Goal: Task Accomplishment & Management: Use online tool/utility

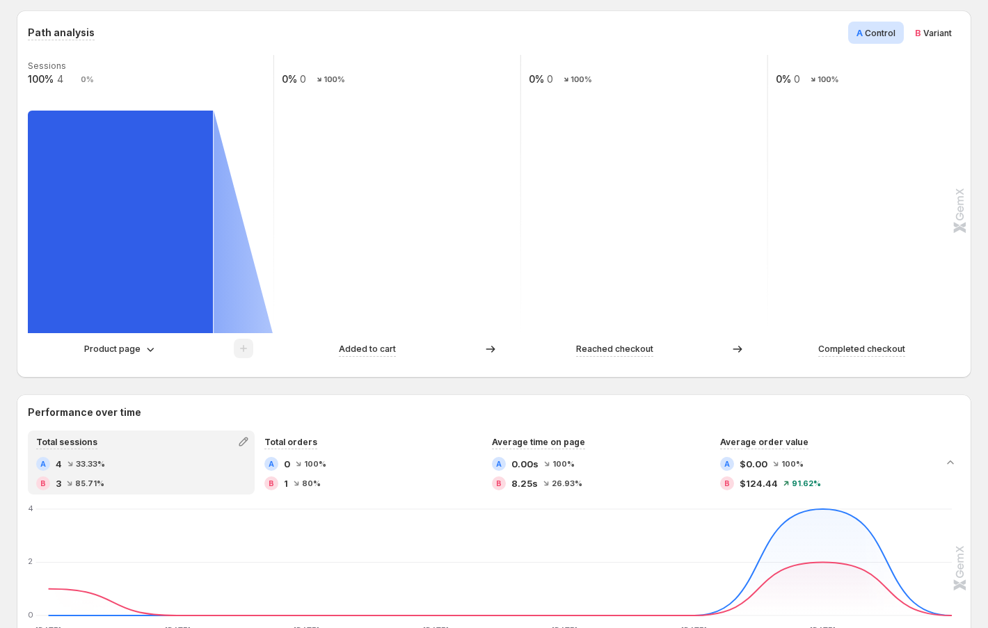
scroll to position [303, 0]
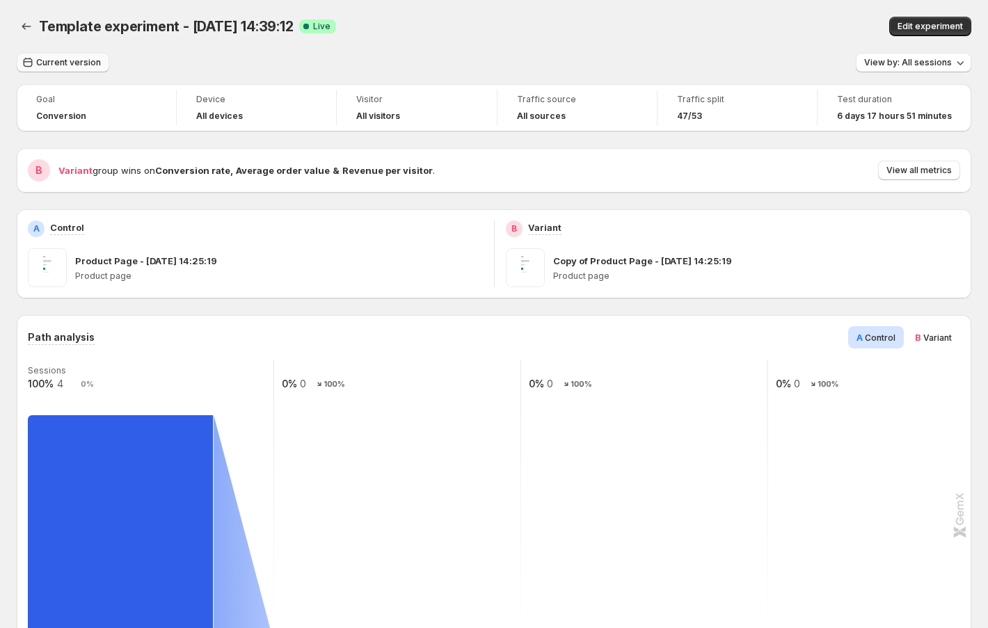
click at [38, 67] on span "Current version" at bounding box center [68, 62] width 65 height 11
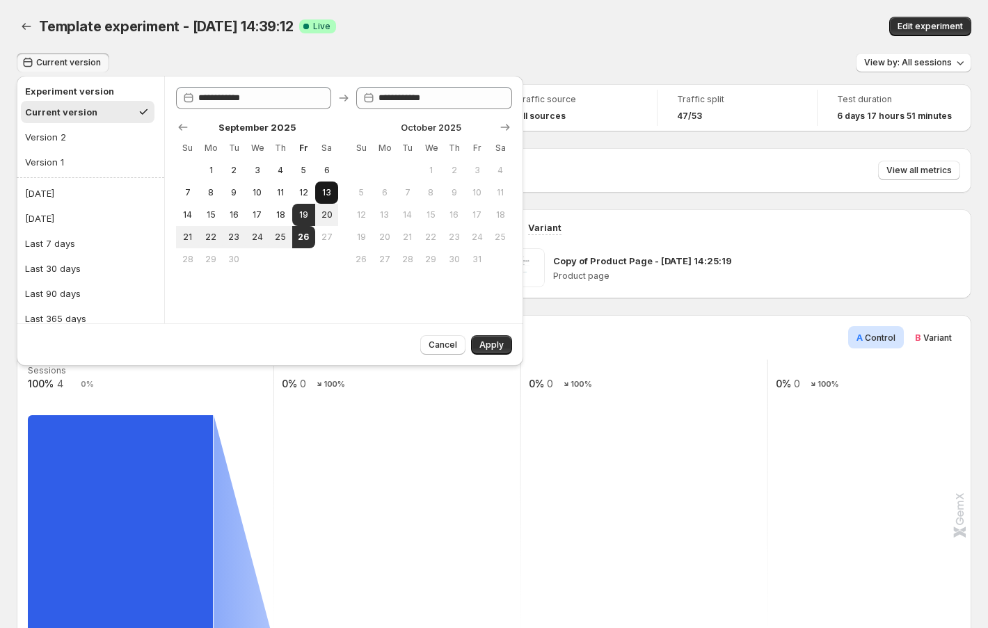
click at [328, 192] on span "13" at bounding box center [327, 192] width 12 height 11
type input "**********"
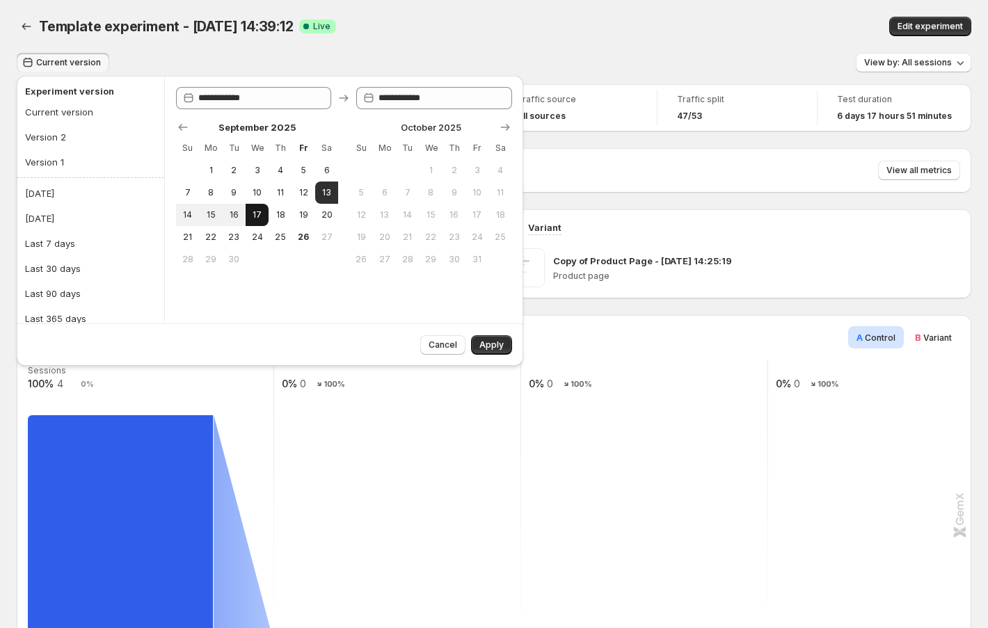
click at [261, 215] on span "17" at bounding box center [257, 214] width 12 height 11
type input "**********"
click at [500, 344] on span "Apply" at bounding box center [491, 345] width 24 height 11
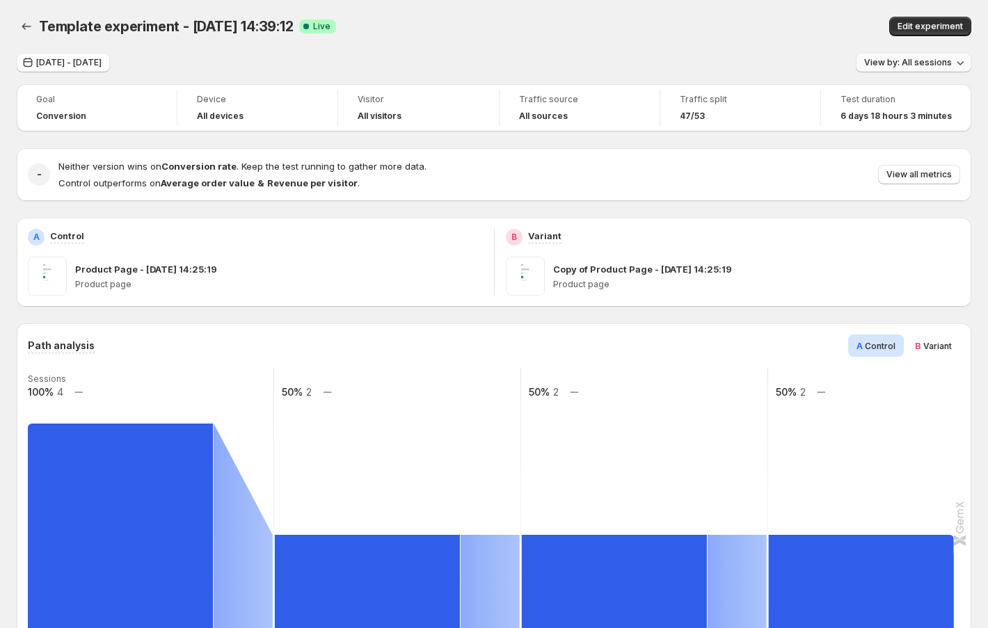
click at [899, 61] on span "View by: All sessions" at bounding box center [908, 62] width 88 height 11
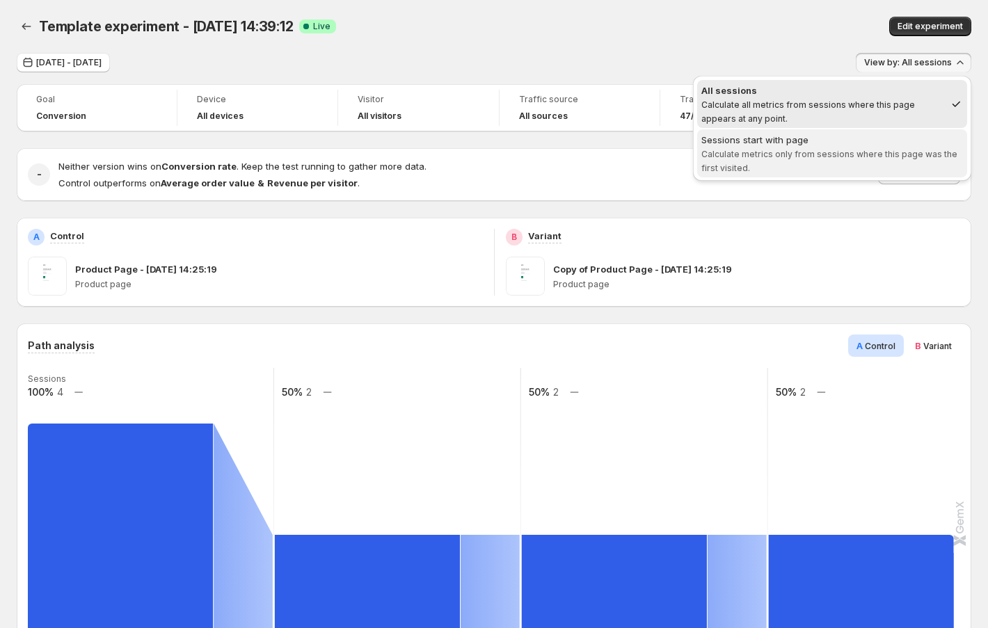
click at [840, 142] on div "Sessions start with page" at bounding box center [832, 140] width 262 height 14
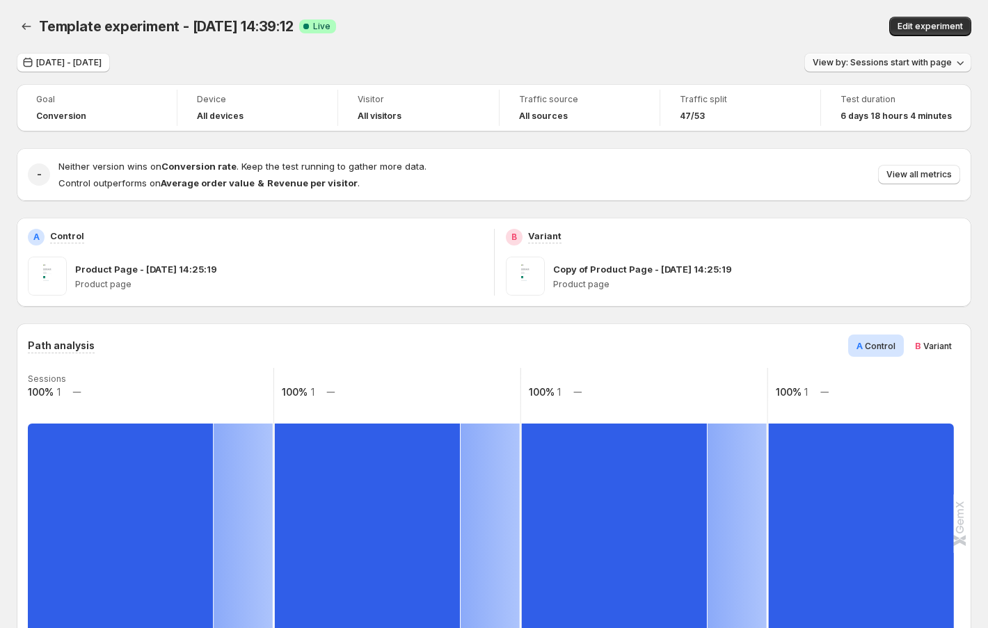
click at [901, 63] on span "View by: Sessions start with page" at bounding box center [882, 62] width 139 height 11
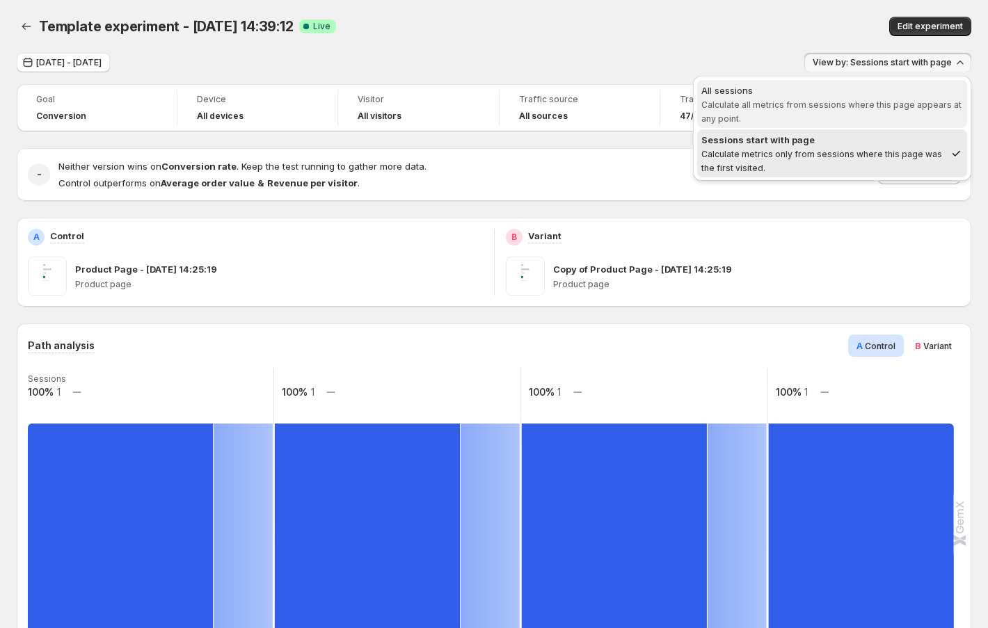
click at [810, 97] on span "All sessions Calculate all metrics from sessions where this page appears at any…" at bounding box center [832, 104] width 262 height 42
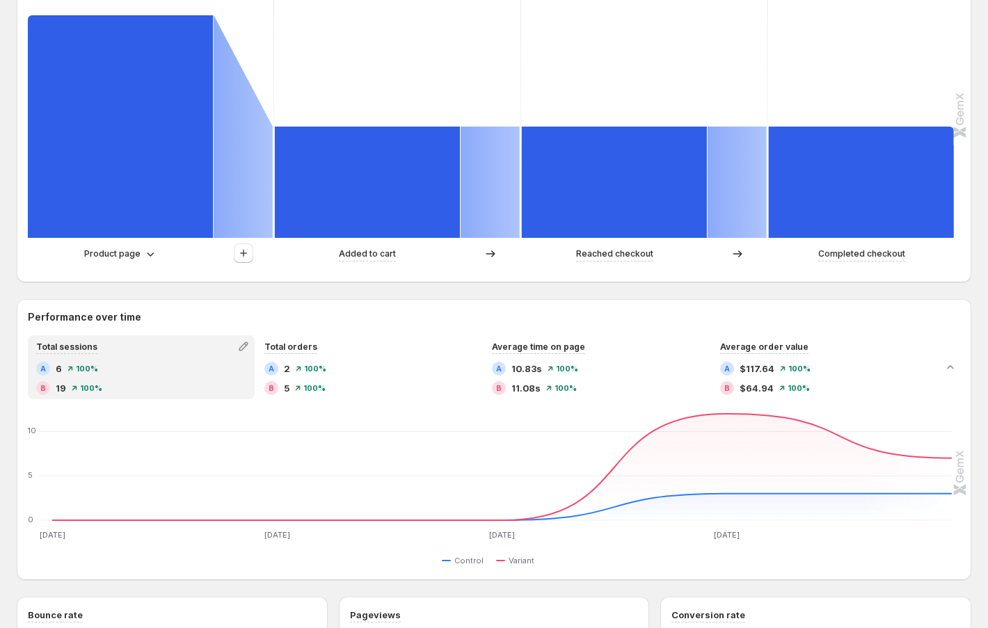
scroll to position [378, 0]
